Goal: Book appointment/travel/reservation

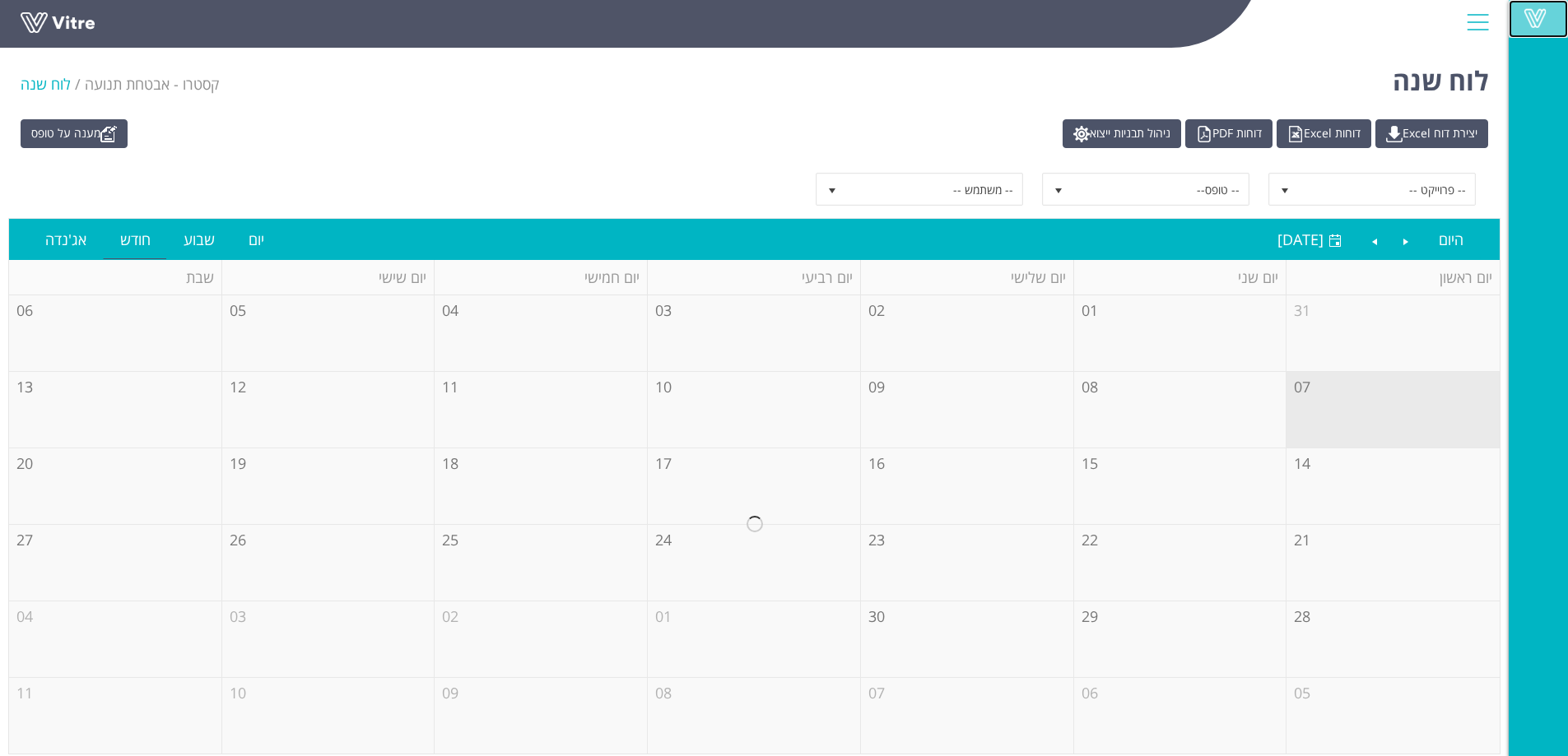
click at [1534, 5] on link "Vitre" at bounding box center [1538, 19] width 59 height 38
click at [1530, 9] on span at bounding box center [1536, 18] width 42 height 20
click at [1533, 15] on span at bounding box center [1536, 18] width 42 height 20
